Goal: Task Accomplishment & Management: Manage account settings

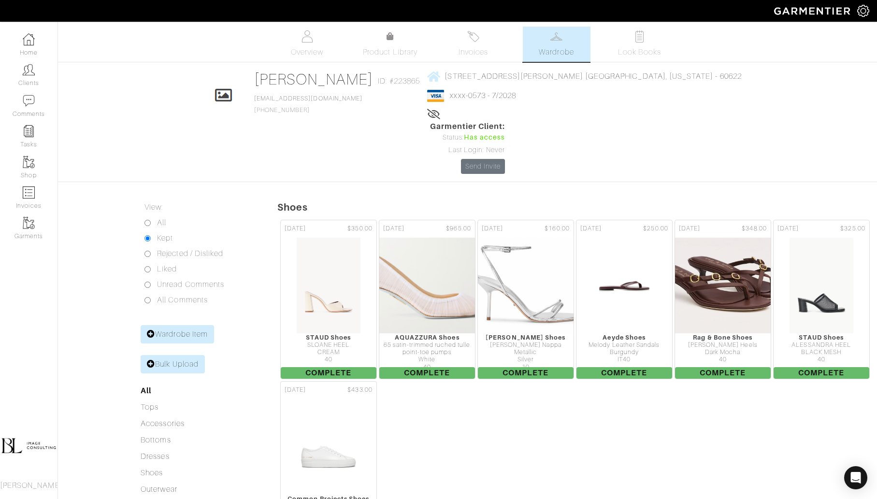
scroll to position [87, 0]
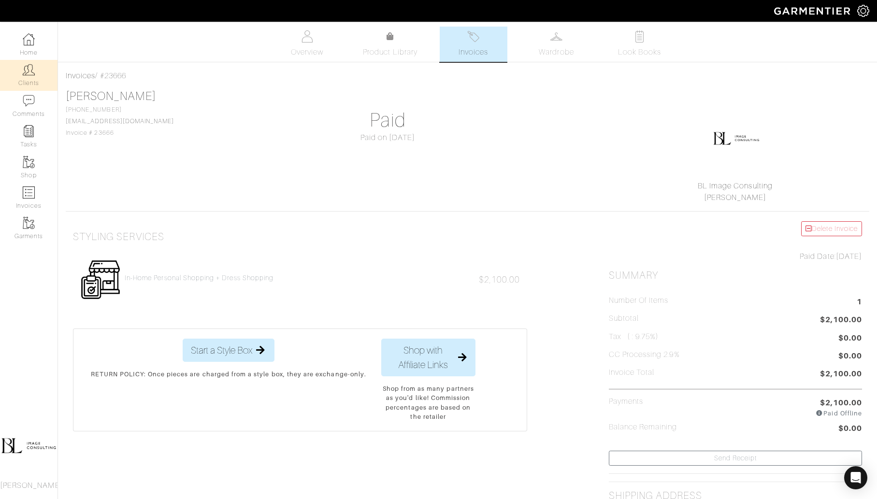
click at [17, 82] on link "Clients" at bounding box center [28, 75] width 57 height 30
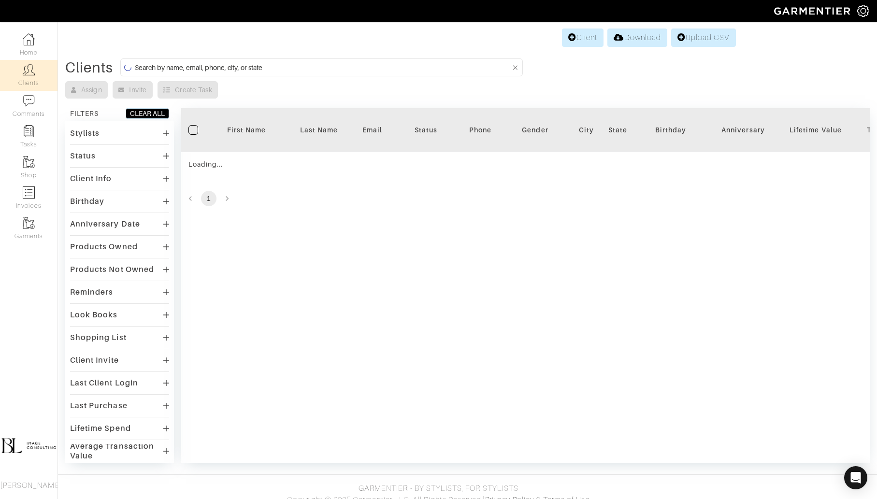
click at [274, 69] on input at bounding box center [323, 67] width 376 height 12
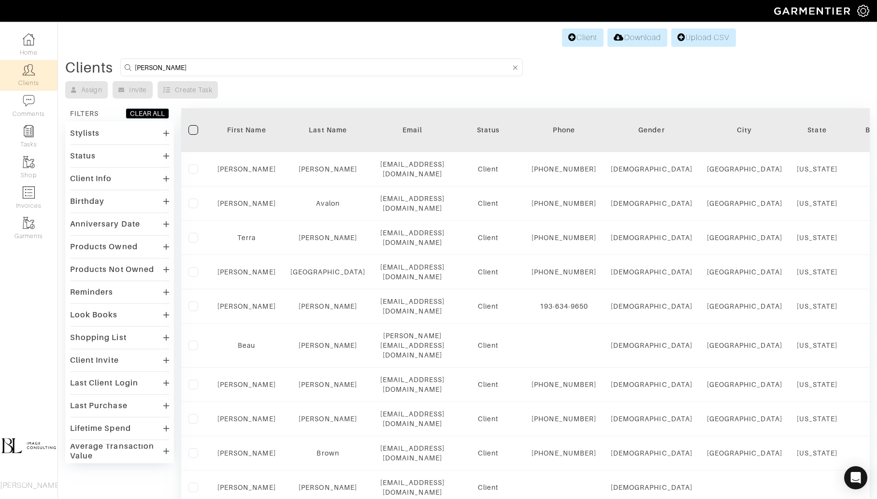
type input "rachel"
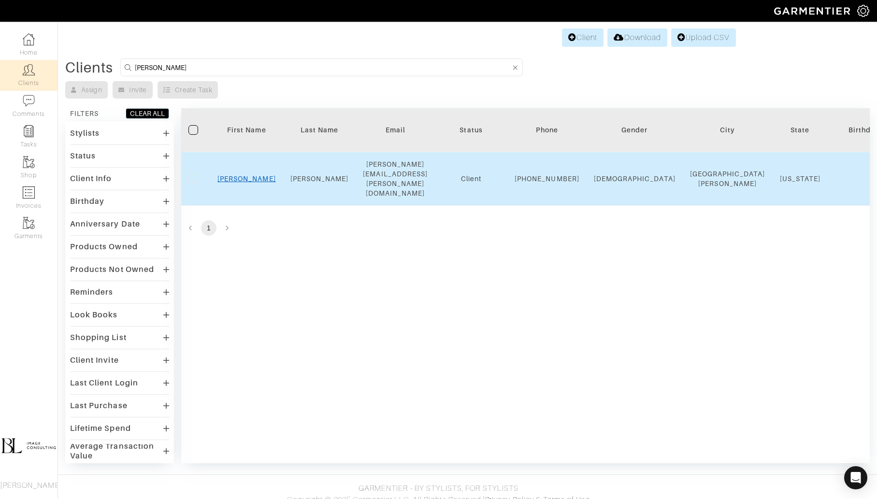
click at [234, 175] on link "Rachel" at bounding box center [246, 179] width 58 height 8
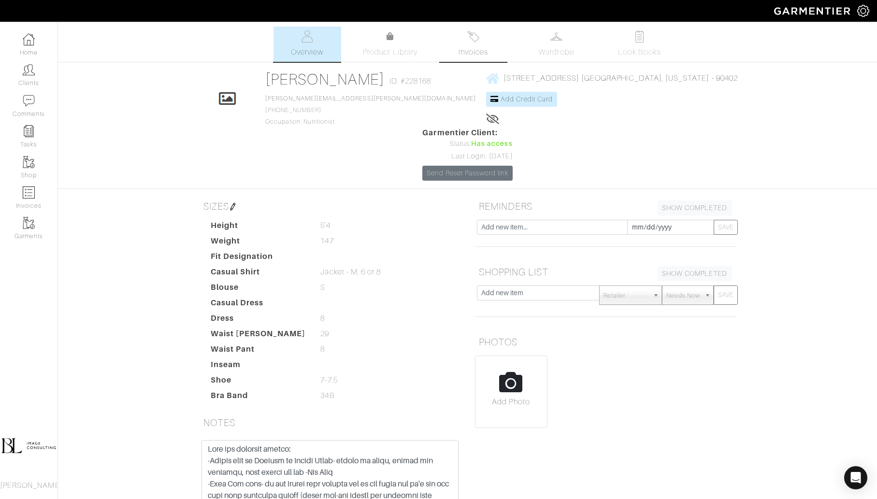
click at [468, 40] on img at bounding box center [473, 36] width 12 height 12
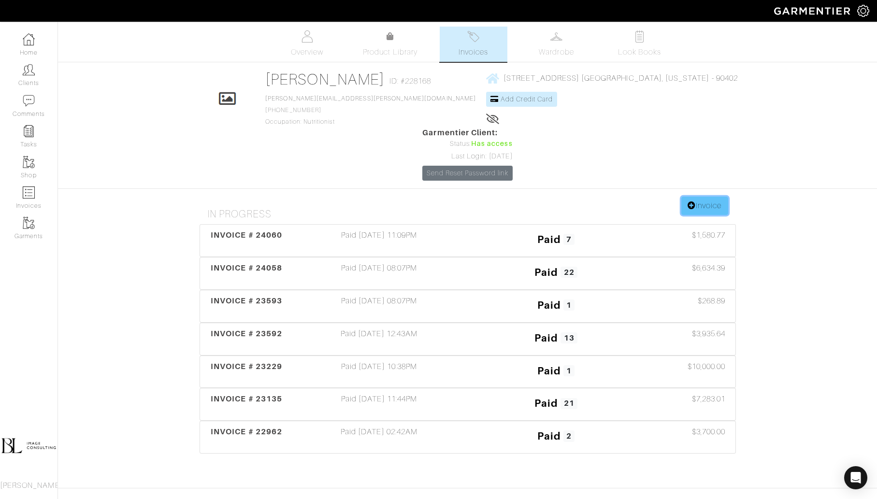
click at [721, 197] on link "Invoice" at bounding box center [704, 206] width 46 height 18
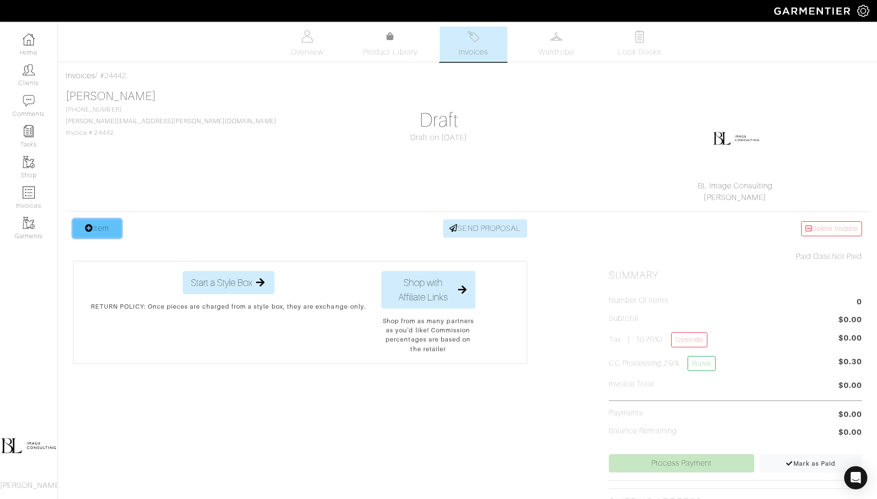
click at [108, 221] on link "Item" at bounding box center [97, 228] width 48 height 18
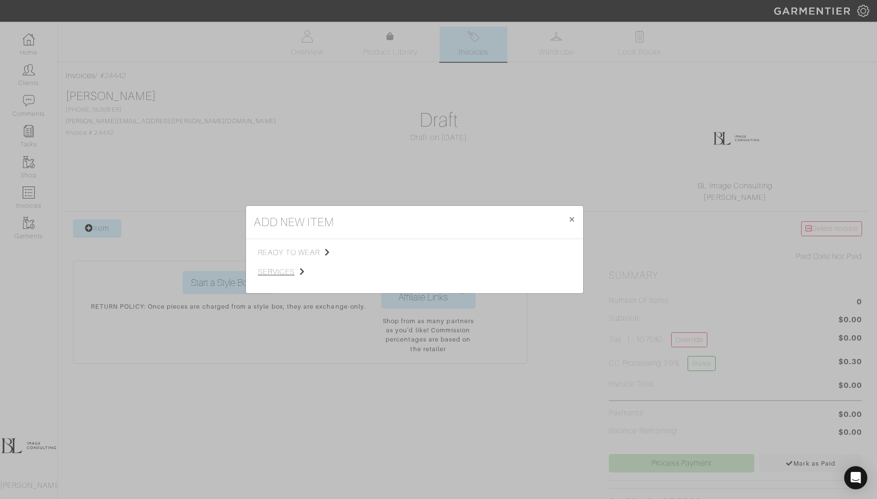
click at [284, 276] on span "services" at bounding box center [306, 272] width 97 height 12
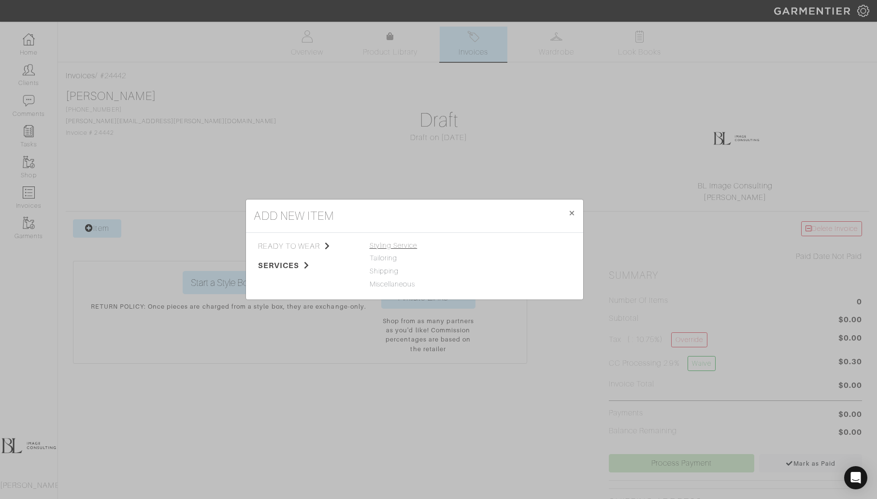
click at [417, 246] on span "Styling Service" at bounding box center [393, 245] width 48 height 8
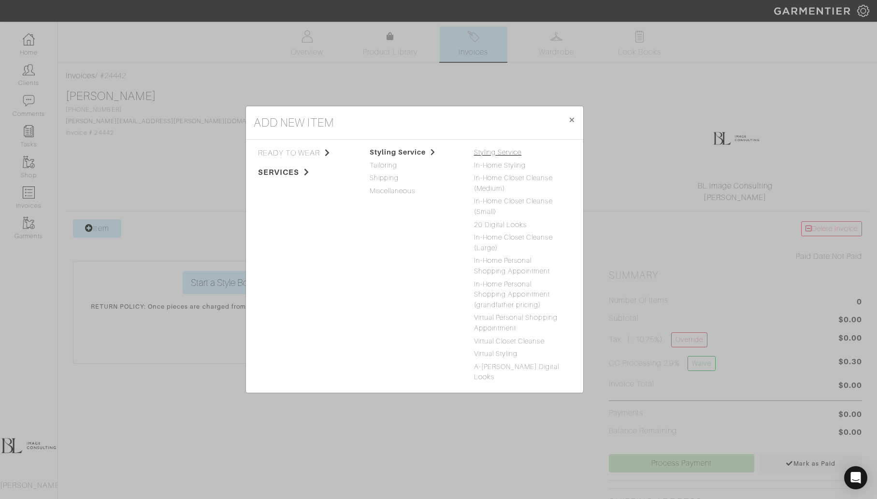
click at [510, 156] on link "Styling Service" at bounding box center [498, 152] width 48 height 8
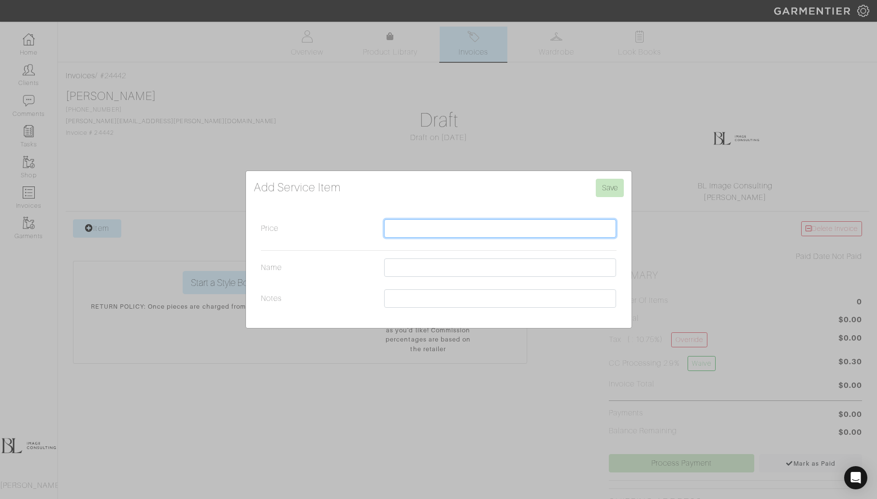
click at [441, 226] on input "Price" at bounding box center [500, 228] width 232 height 18
type input "4500"
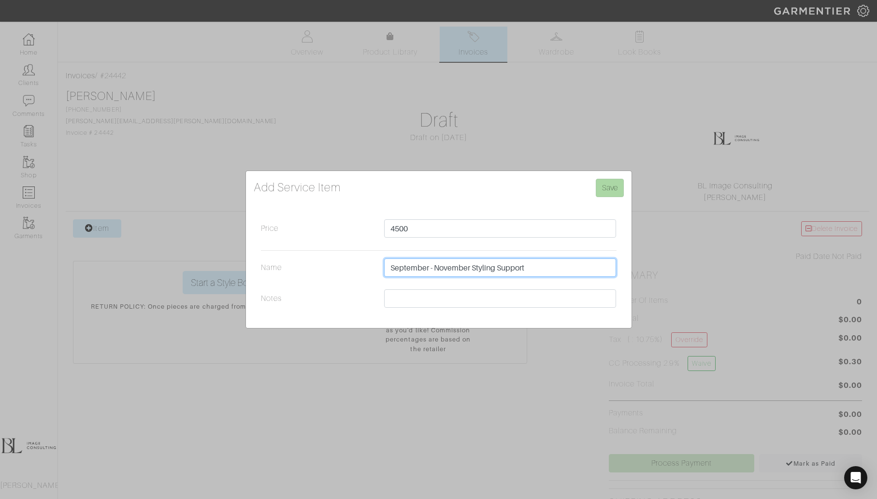
type input "September - November Styling Support"
click at [611, 185] on input "Save" at bounding box center [609, 188] width 28 height 18
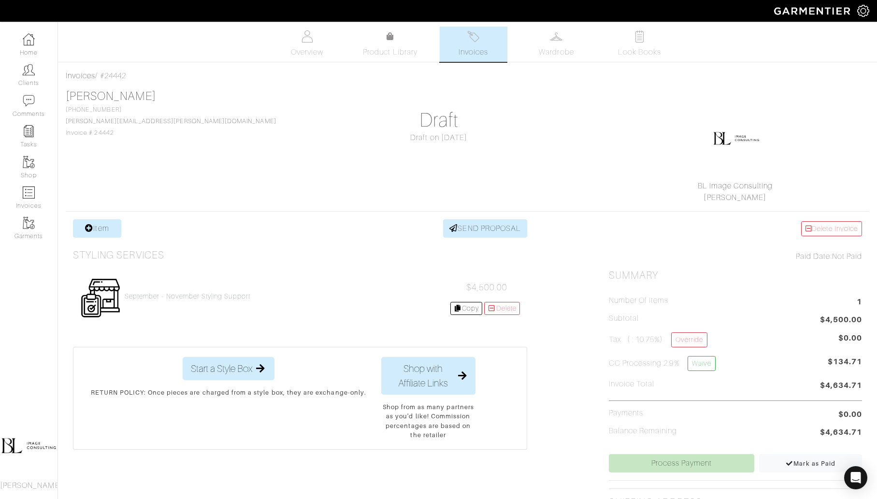
click at [473, 49] on span "Invoices" at bounding box center [472, 52] width 29 height 12
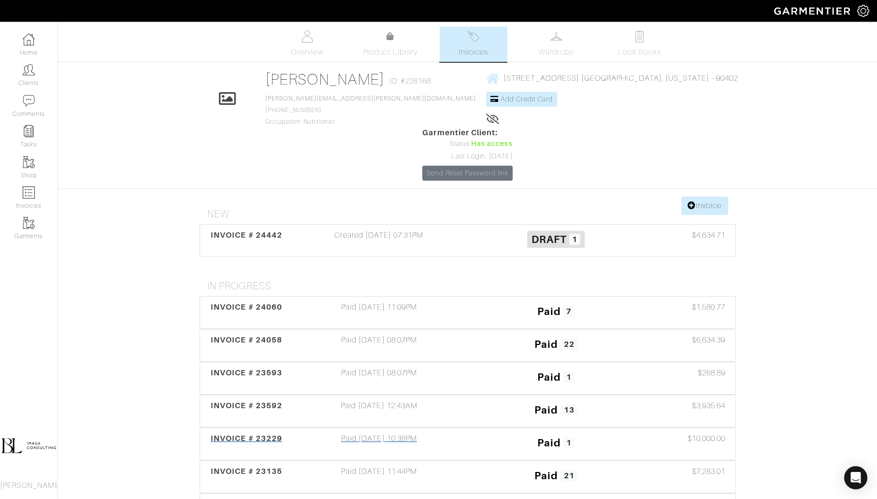
click at [388, 433] on div "Paid [DATE] 10:38PM" at bounding box center [379, 444] width 177 height 22
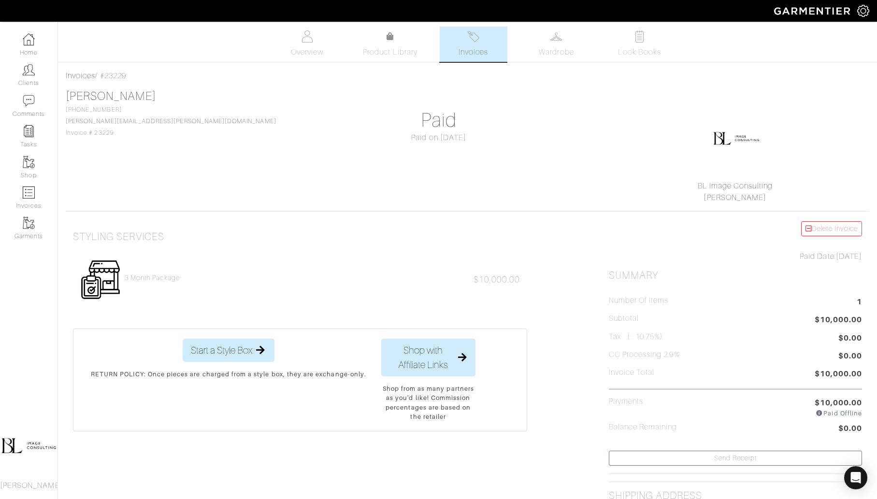
click at [481, 43] on link "Invoices" at bounding box center [473, 44] width 68 height 35
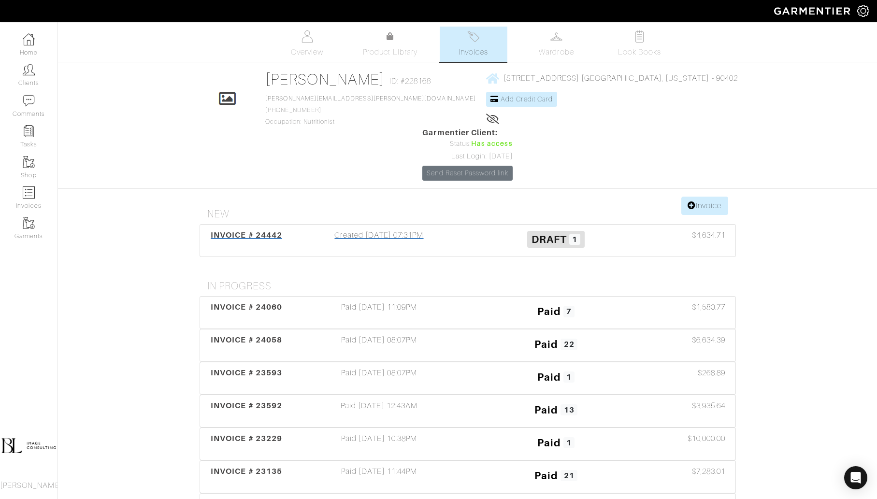
click at [422, 229] on div "Created [DATE] 07:31PM" at bounding box center [379, 240] width 177 height 22
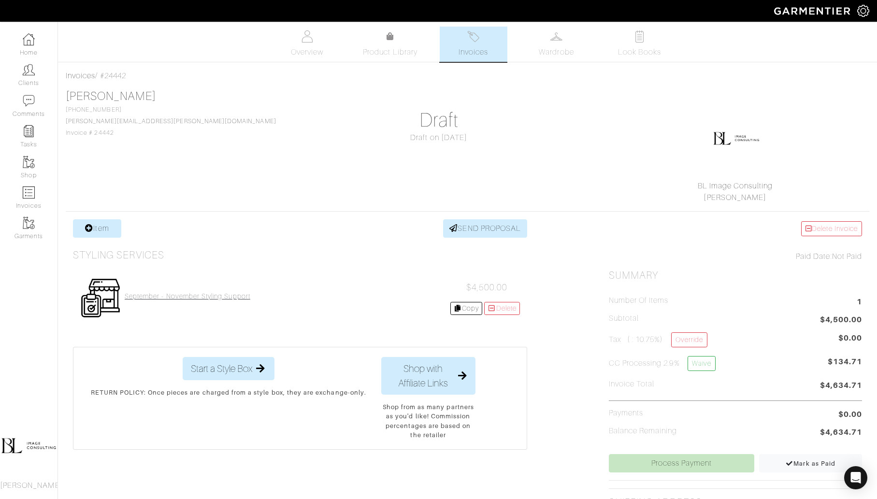
click at [203, 296] on h4 "September - November Styling Support" at bounding box center [188, 296] width 126 height 8
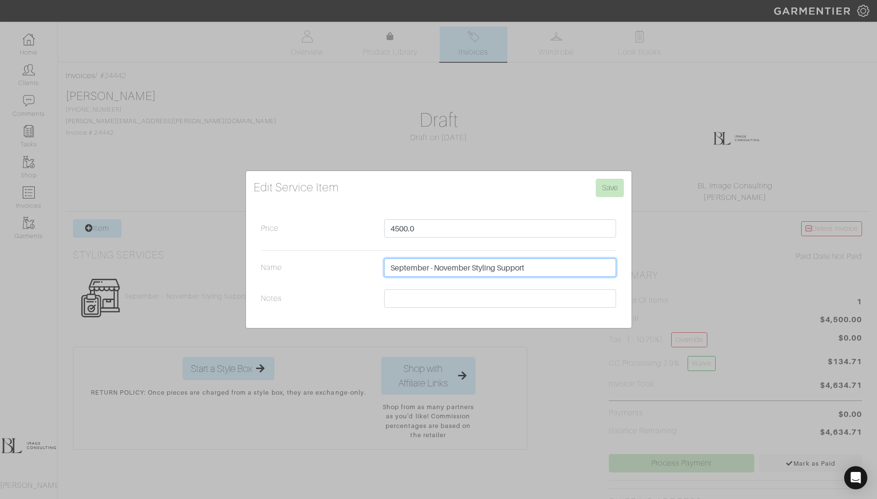
click at [426, 272] on input "September - November Styling Support" at bounding box center [500, 267] width 232 height 18
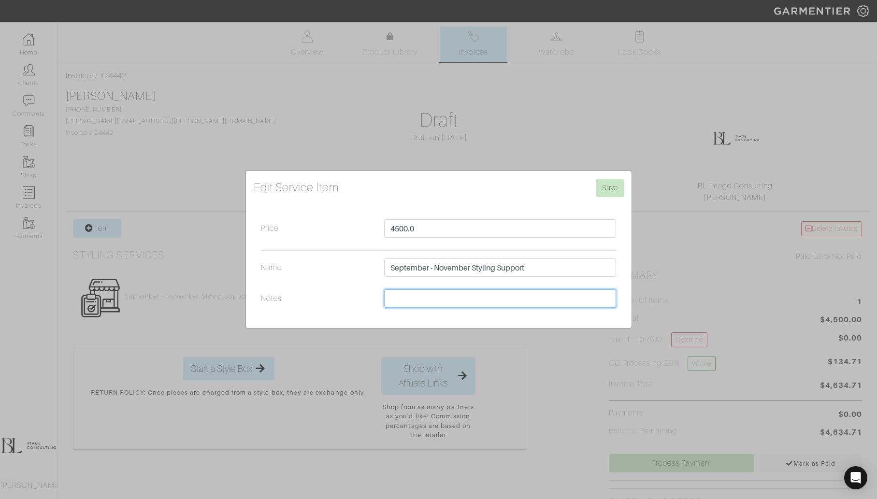
click at [426, 295] on input "Notes" at bounding box center [500, 298] width 232 height 18
paste input "September - November Styling Support"
drag, startPoint x: 498, startPoint y: 298, endPoint x: 574, endPoint y: 298, distance: 75.8
click at [574, 298] on input "September - November Styling Support" at bounding box center [500, 298] width 232 height 18
type input "September - November Styling"
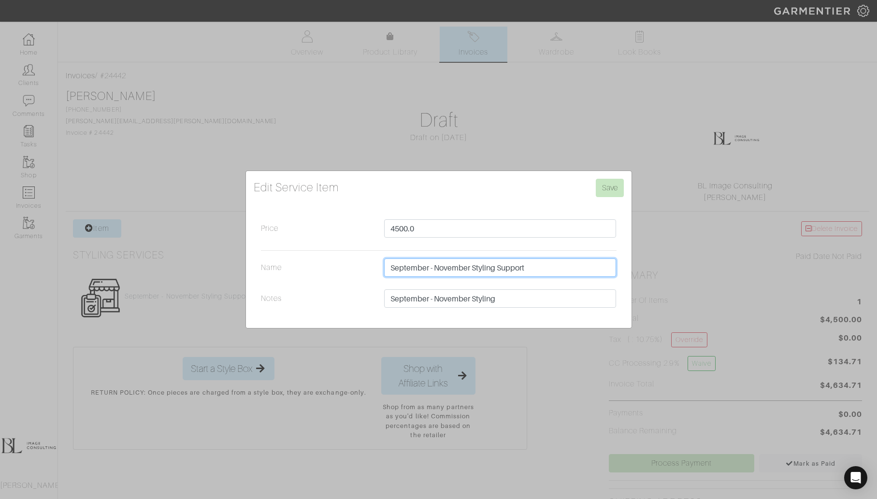
click at [559, 265] on input "September - November Styling Support" at bounding box center [500, 267] width 232 height 18
type input "3 Month Package"
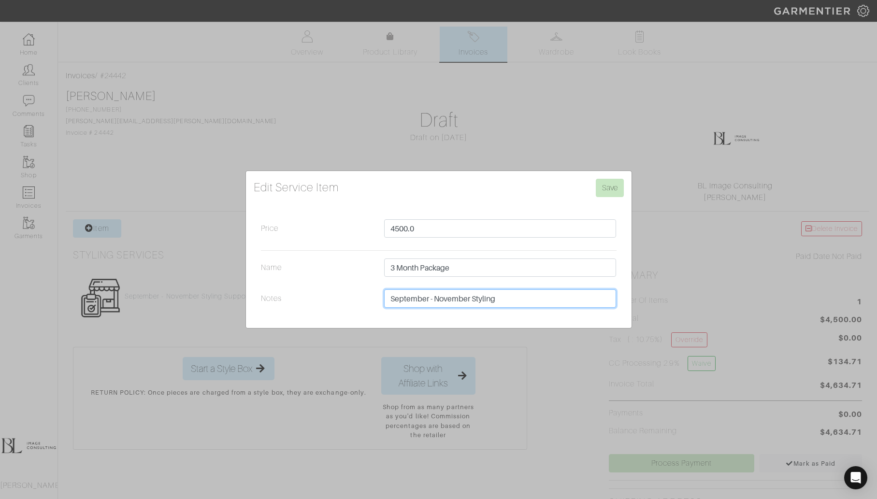
click at [537, 293] on input "September - November Styling" at bounding box center [500, 298] width 232 height 18
click at [488, 298] on input "September - November Styling" at bounding box center [500, 298] width 232 height 18
type input "September - November Image Consulting"
click at [625, 186] on div "Edit Service Item Save Price 4500.0 Name 3 Month Package Notes September - Nove…" at bounding box center [438, 249] width 385 height 157
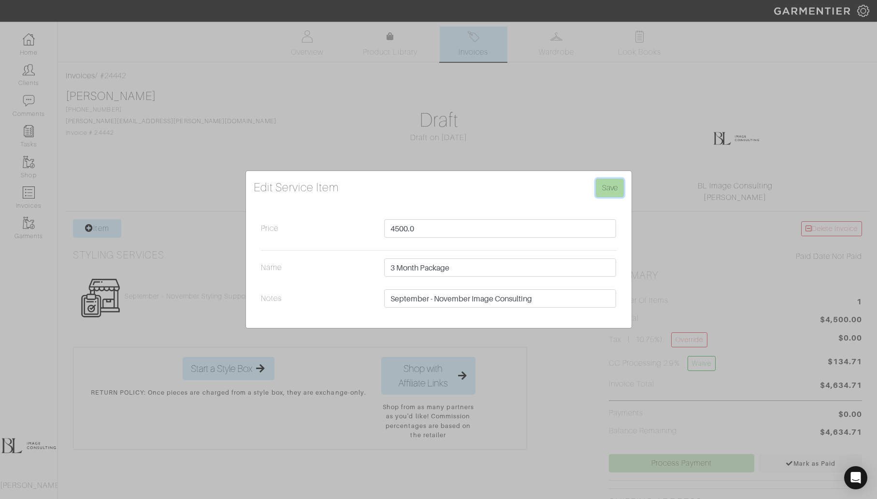
click at [615, 188] on input "Save" at bounding box center [609, 188] width 28 height 18
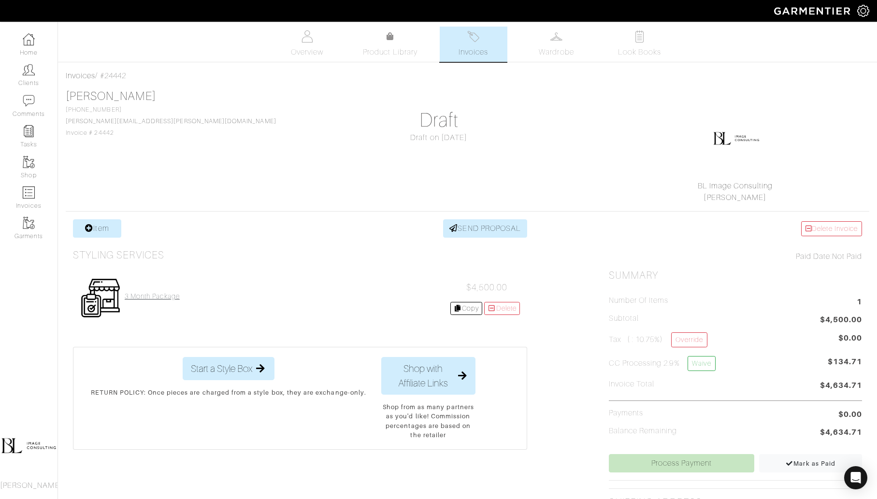
click at [145, 294] on h4 "3 Month Package" at bounding box center [152, 296] width 55 height 8
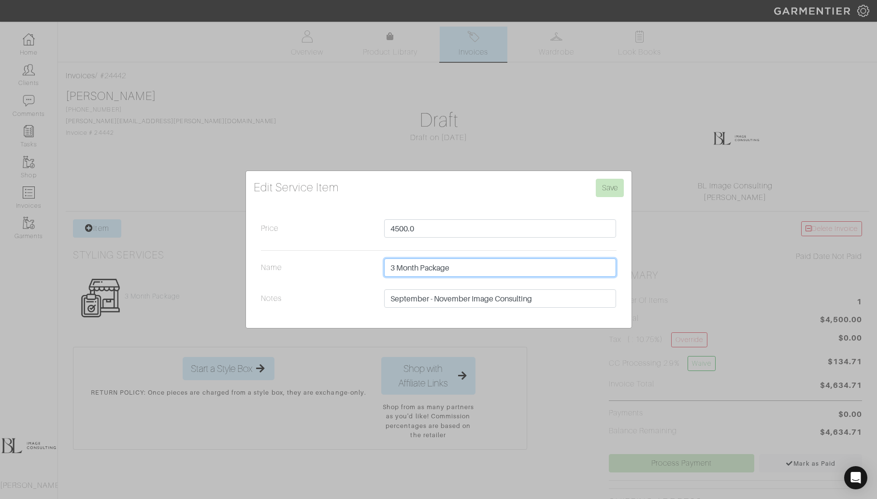
click at [467, 266] on input "3 Month Package" at bounding box center [500, 267] width 232 height 18
type input "3 Month Package 9/15-12/15"
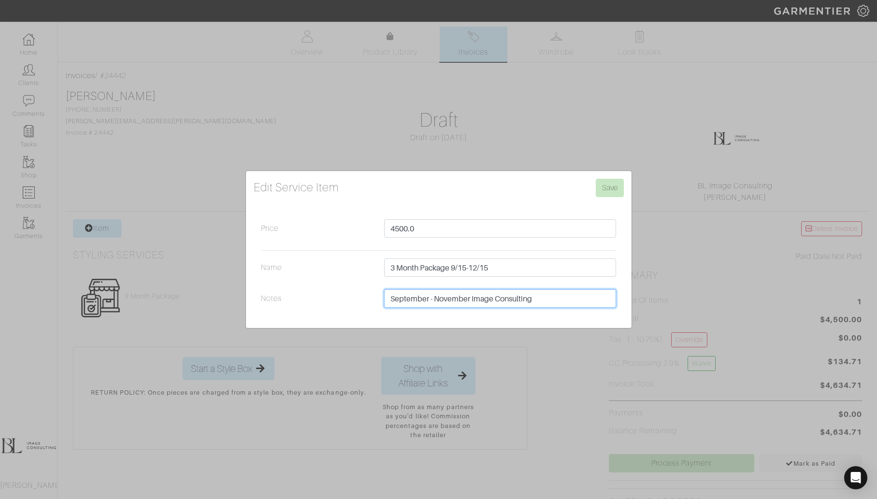
drag, startPoint x: 472, startPoint y: 299, endPoint x: 326, endPoint y: 299, distance: 145.8
click at [326, 299] on div "Notes September - November Image Consulting" at bounding box center [439, 300] width 370 height 23
type input "Image Consulting"
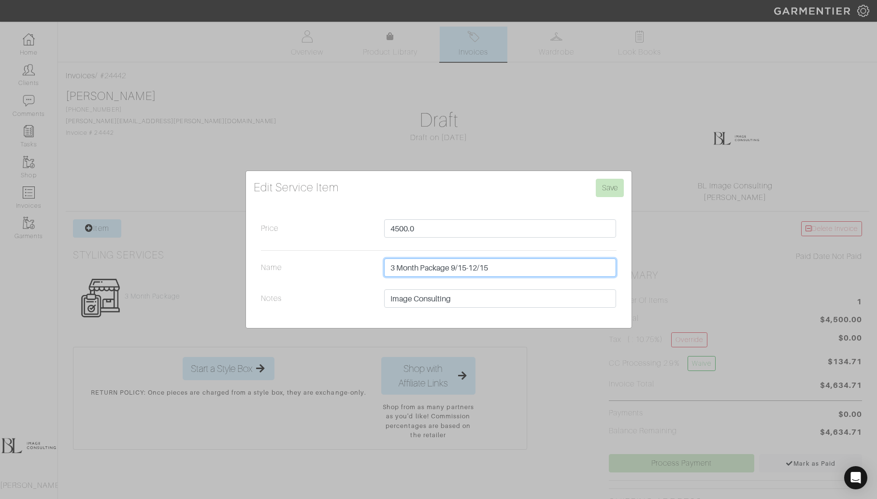
click at [422, 268] on input "3 Month Package 9/15-12/15" at bounding box center [500, 267] width 232 height 18
type input "3 Month Image Consulting Package 9/15-12/15"
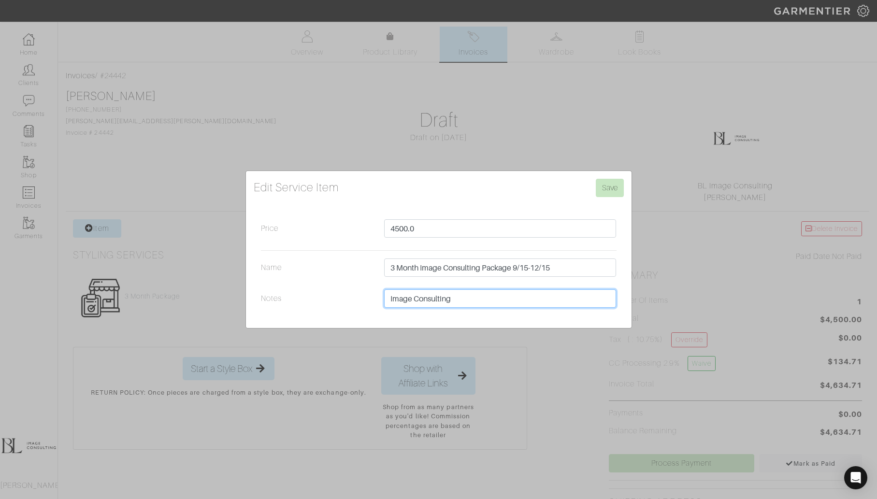
click at [461, 300] on input "Image Consulting" at bounding box center [500, 298] width 232 height 18
click at [605, 193] on input "Save" at bounding box center [609, 188] width 28 height 18
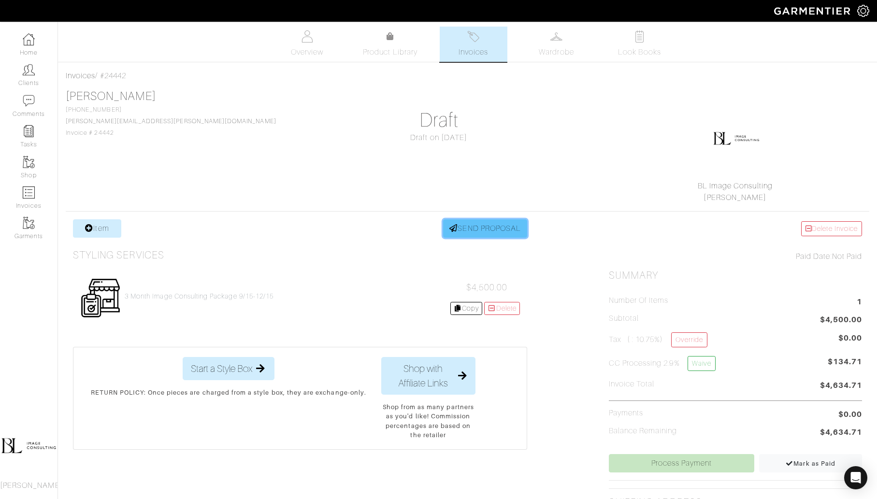
click at [517, 219] on link "SEND PROPOSAL" at bounding box center [485, 228] width 84 height 18
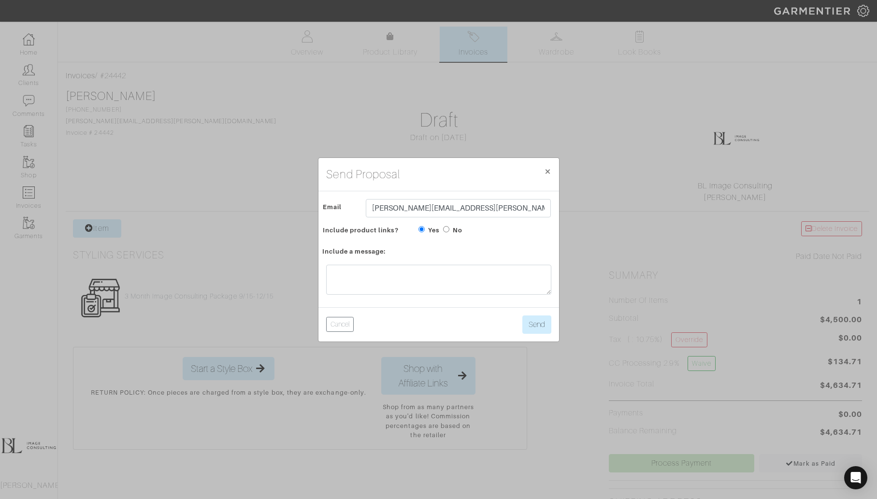
click at [657, 288] on div "Send Proposal × Close Email carr.rachel@gmail.com Include product links? Yes No…" at bounding box center [438, 249] width 877 height 499
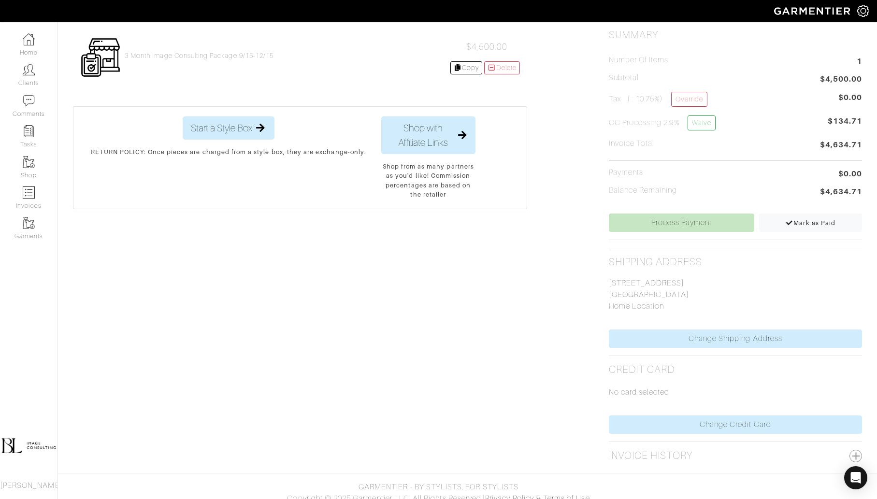
scroll to position [245, 0]
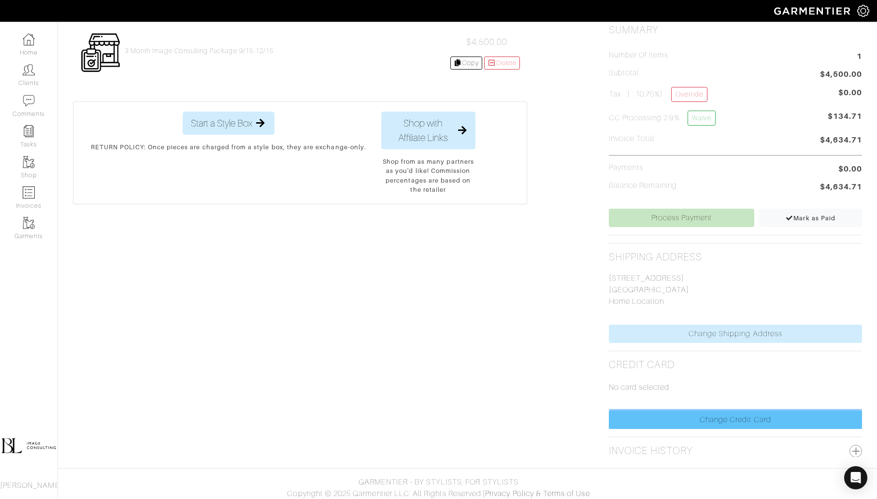
click at [735, 417] on link "Change Credit Card" at bounding box center [734, 419] width 253 height 18
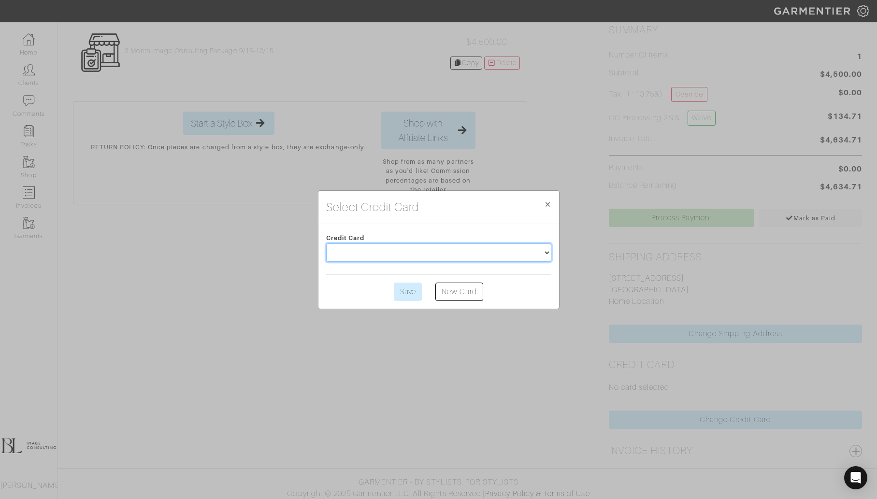
click at [507, 260] on select at bounding box center [438, 252] width 225 height 18
click at [548, 208] on span "×" at bounding box center [547, 204] width 7 height 13
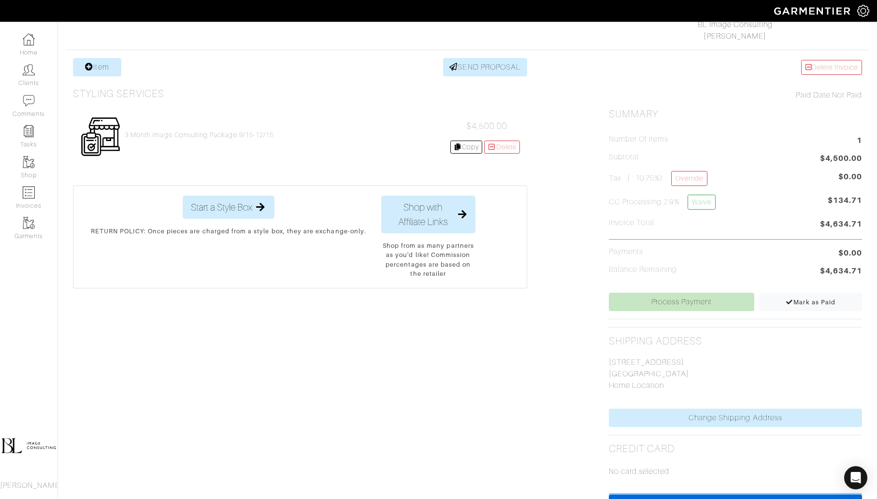
scroll to position [162, 0]
click at [700, 198] on link "Waive" at bounding box center [701, 201] width 28 height 15
